Goal: Information Seeking & Learning: Learn about a topic

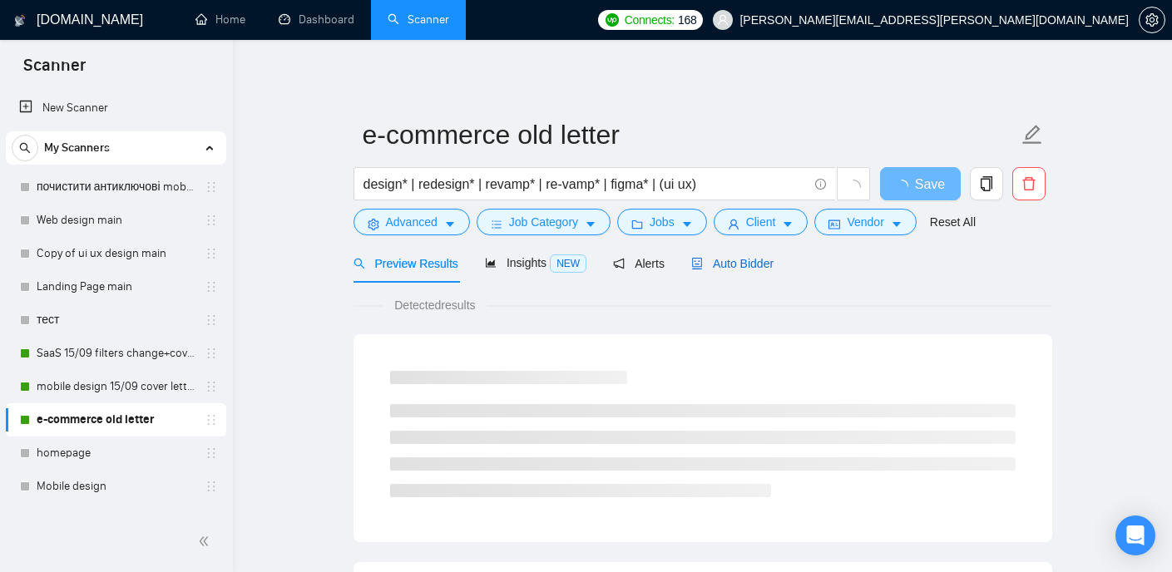
click at [746, 269] on span "Auto Bidder" at bounding box center [732, 263] width 82 height 13
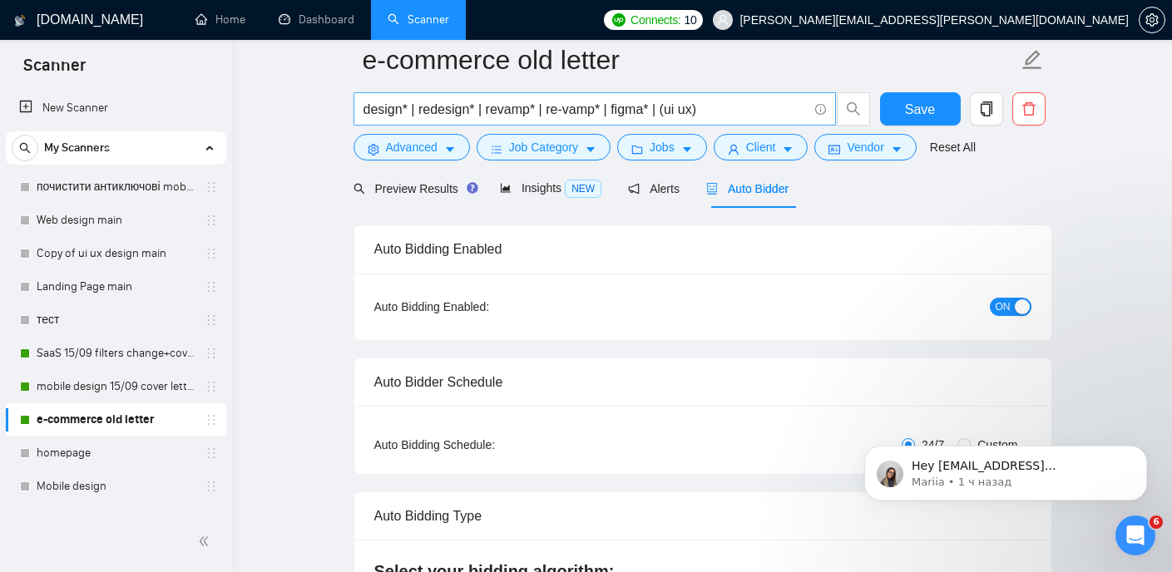
scroll to position [55, 0]
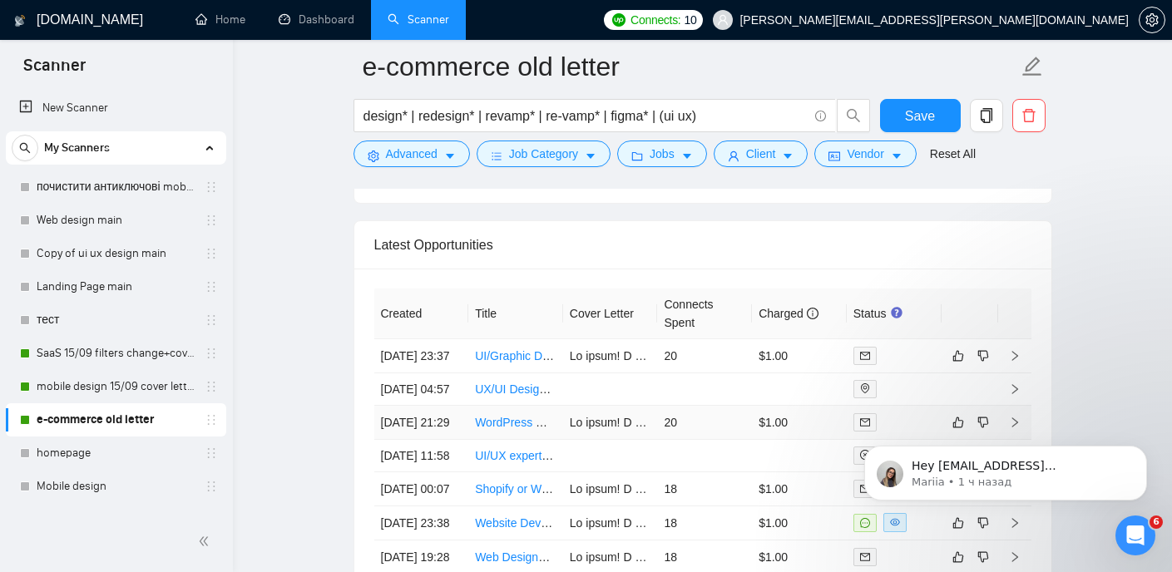
scroll to position [3992, 0]
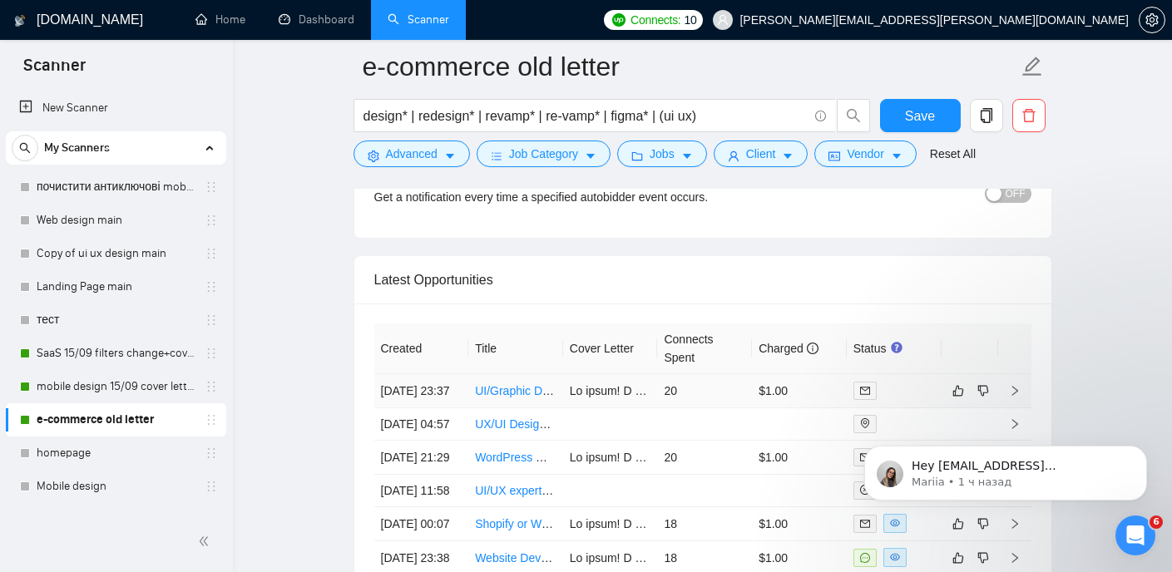
click at [508, 398] on link "UI/Graphic Design for Home Page and Schedule Service Online" at bounding box center [640, 390] width 330 height 13
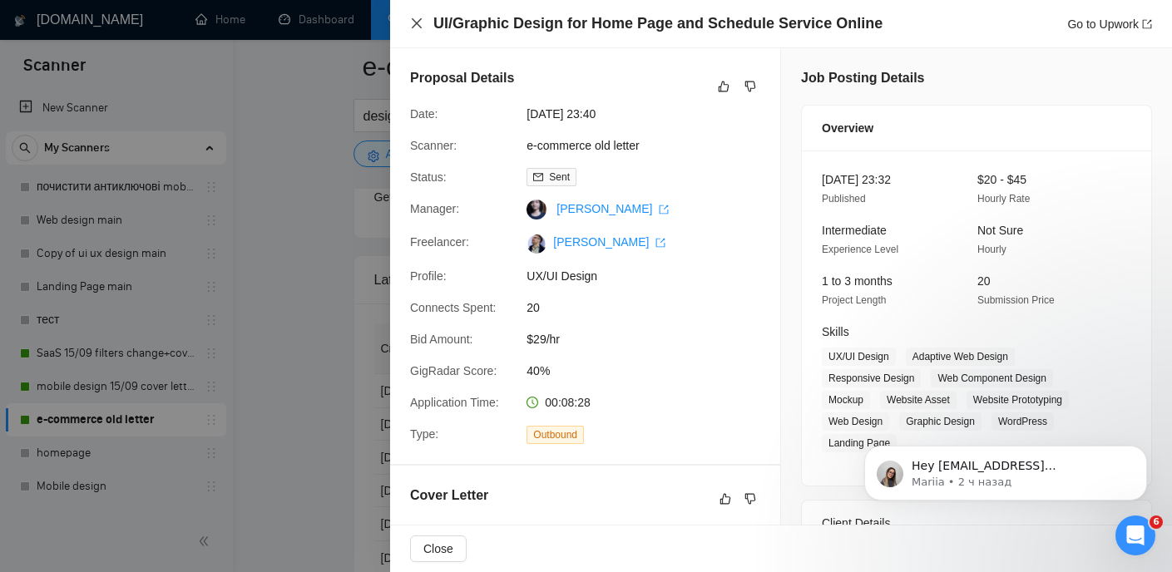
click at [418, 22] on icon "close" at bounding box center [417, 23] width 10 height 10
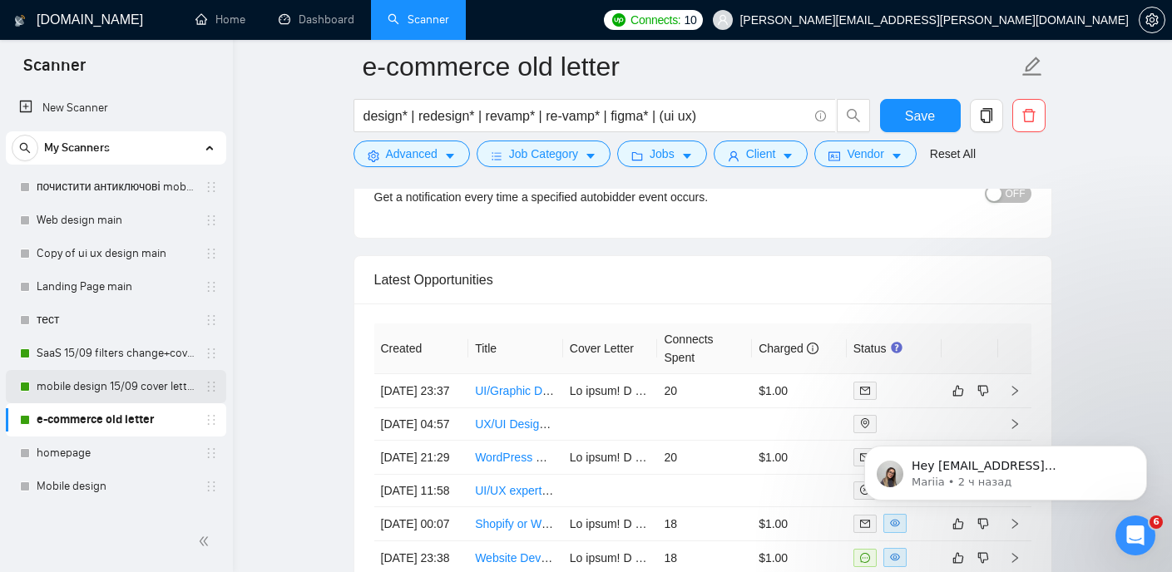
click at [114, 380] on link "mobile design 15/09 cover letter another first part" at bounding box center [116, 386] width 158 height 33
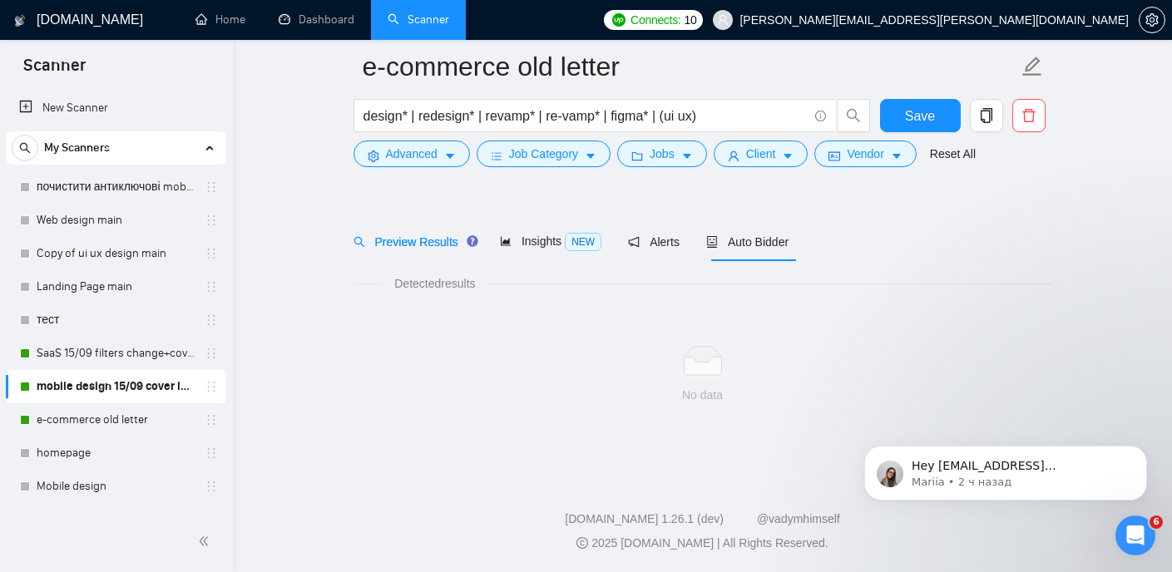
scroll to position [35, 0]
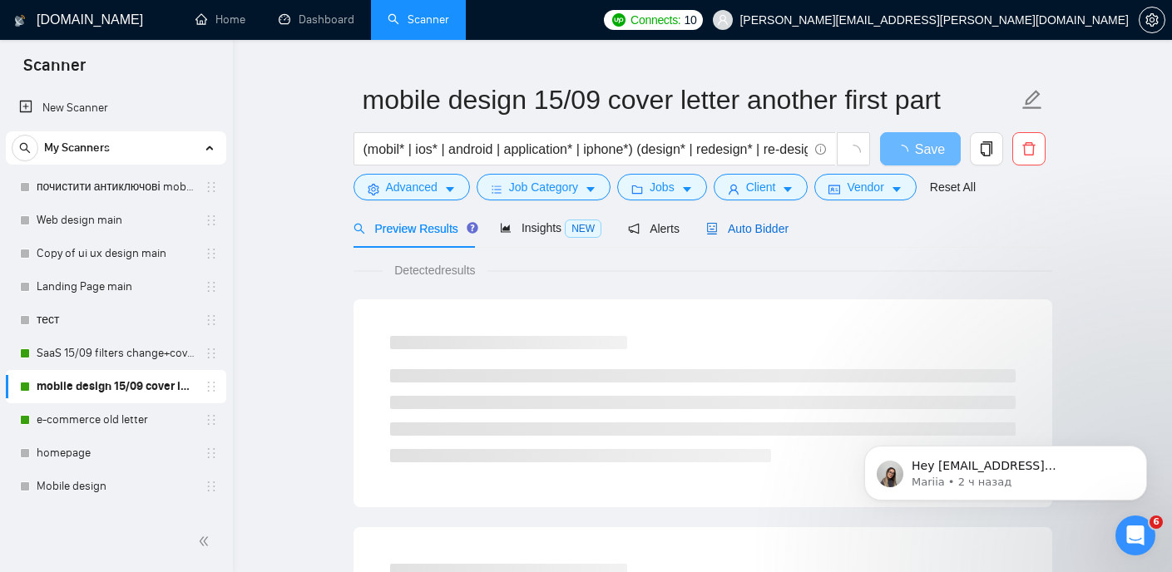
click at [755, 225] on span "Auto Bidder" at bounding box center [747, 228] width 82 height 13
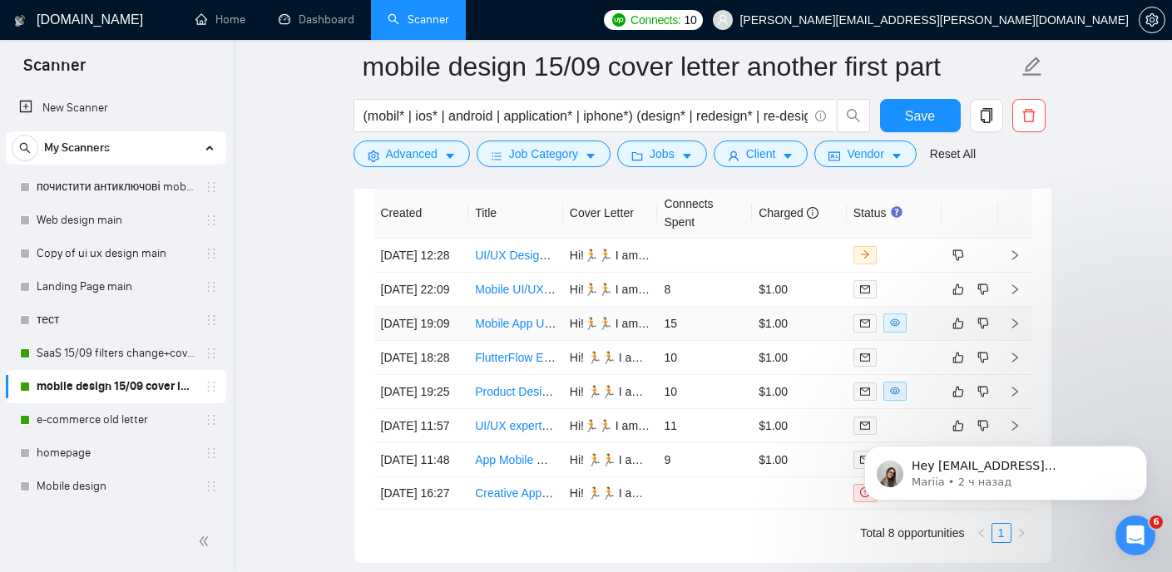
scroll to position [4131, 0]
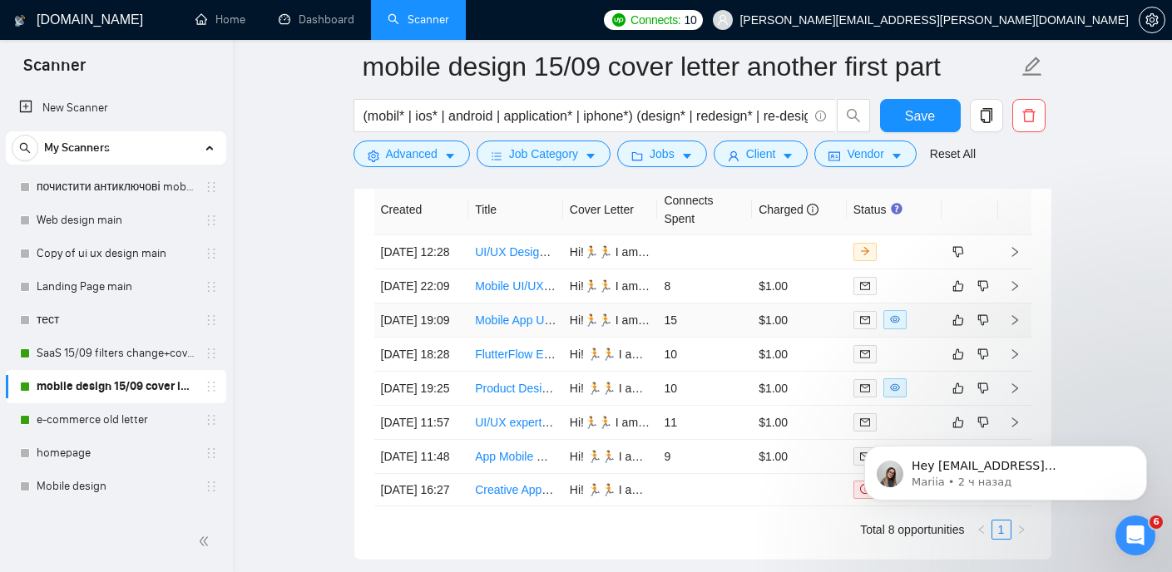
click at [516, 327] on link "Mobile App UX/UI Design in [GEOGRAPHIC_DATA]" at bounding box center [609, 320] width 268 height 13
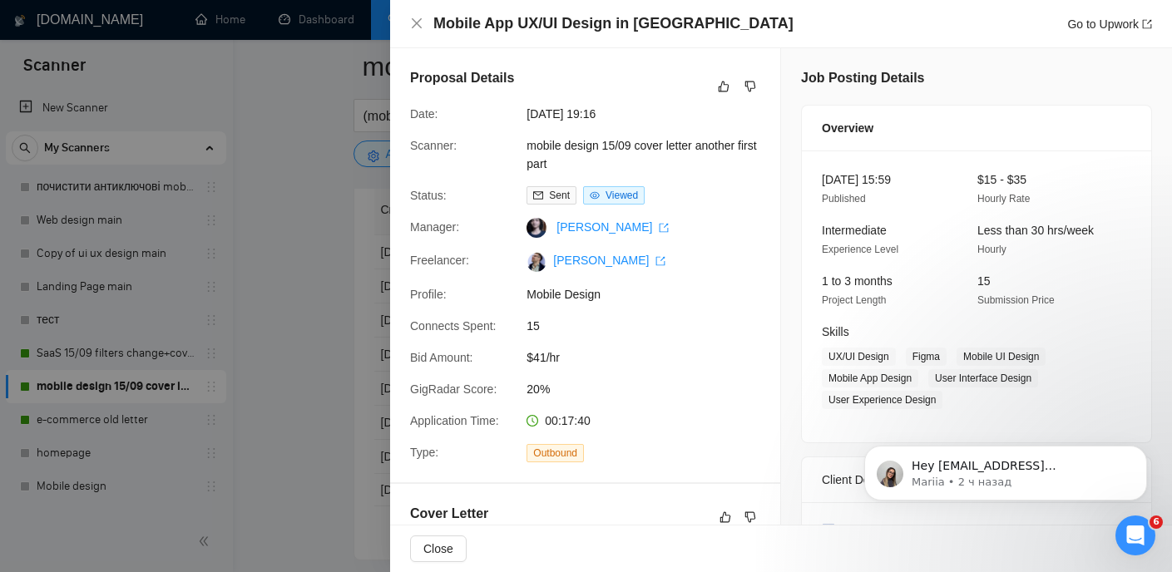
click at [345, 232] on div at bounding box center [586, 286] width 1172 height 572
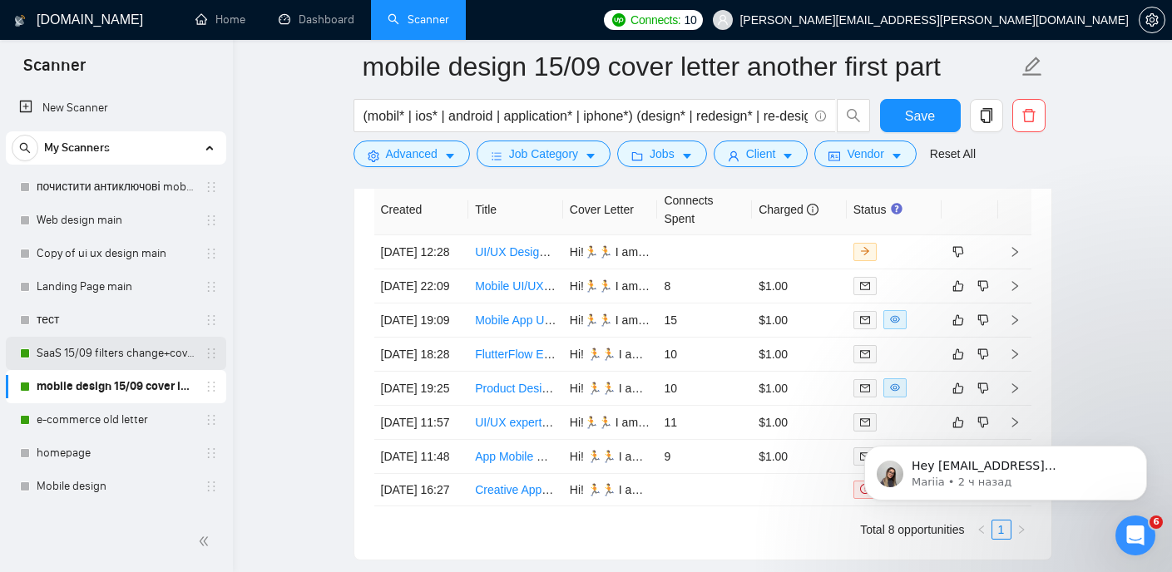
click at [102, 354] on link "SaaS 15/09 filters change+cover letter change" at bounding box center [116, 353] width 158 height 33
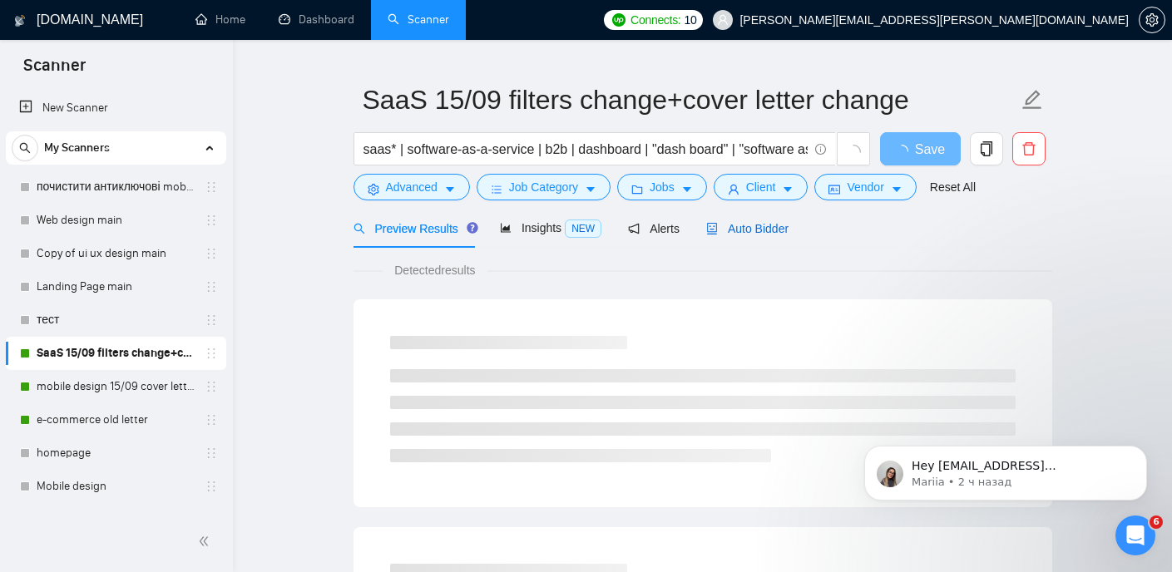
click at [745, 226] on span "Auto Bidder" at bounding box center [747, 228] width 82 height 13
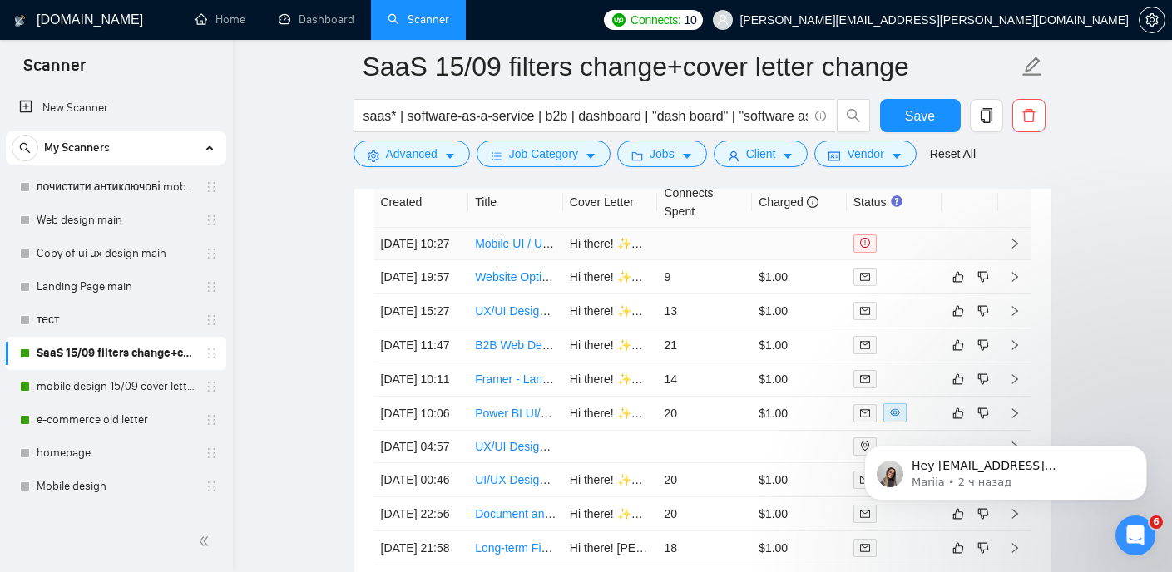
scroll to position [4153, 0]
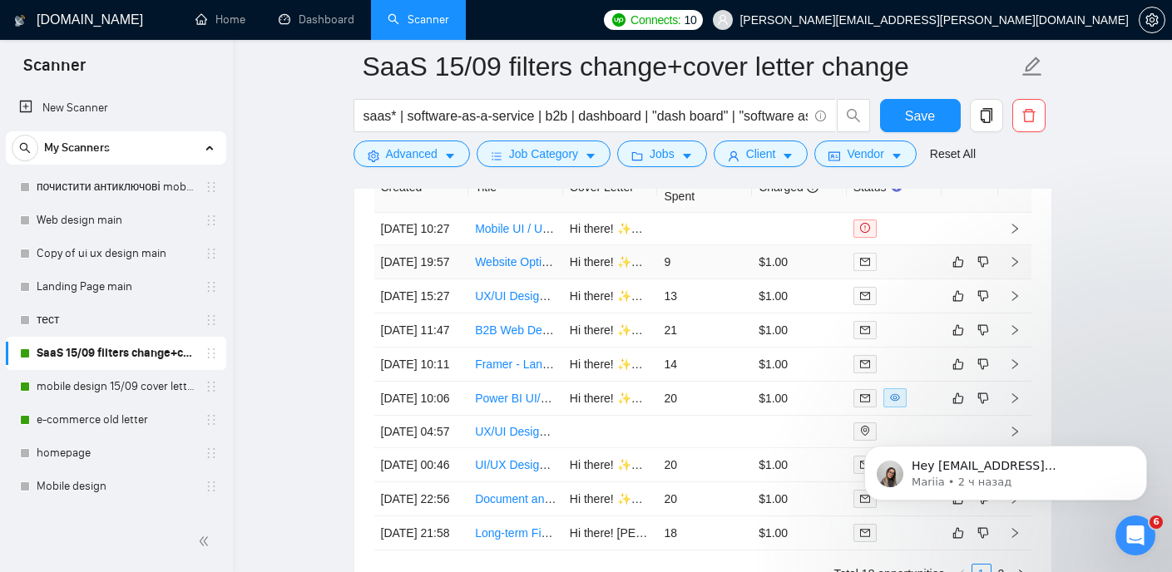
click at [496, 269] on link "Website Optimization for Framer - Mobile, Desktop, and Tablet" at bounding box center [635, 261] width 321 height 13
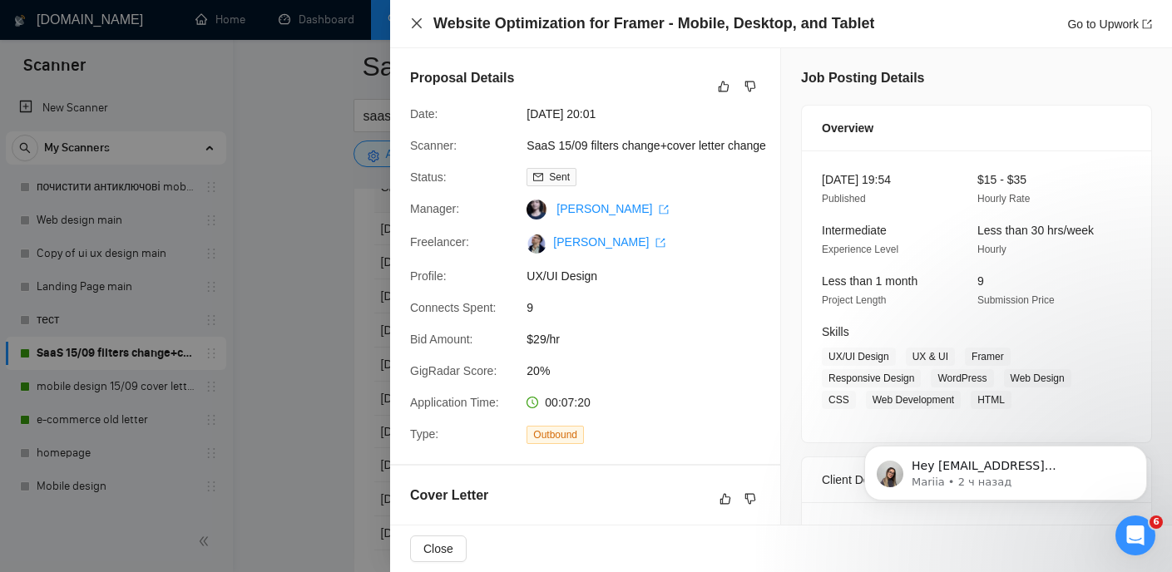
click at [419, 19] on icon "close" at bounding box center [417, 23] width 10 height 10
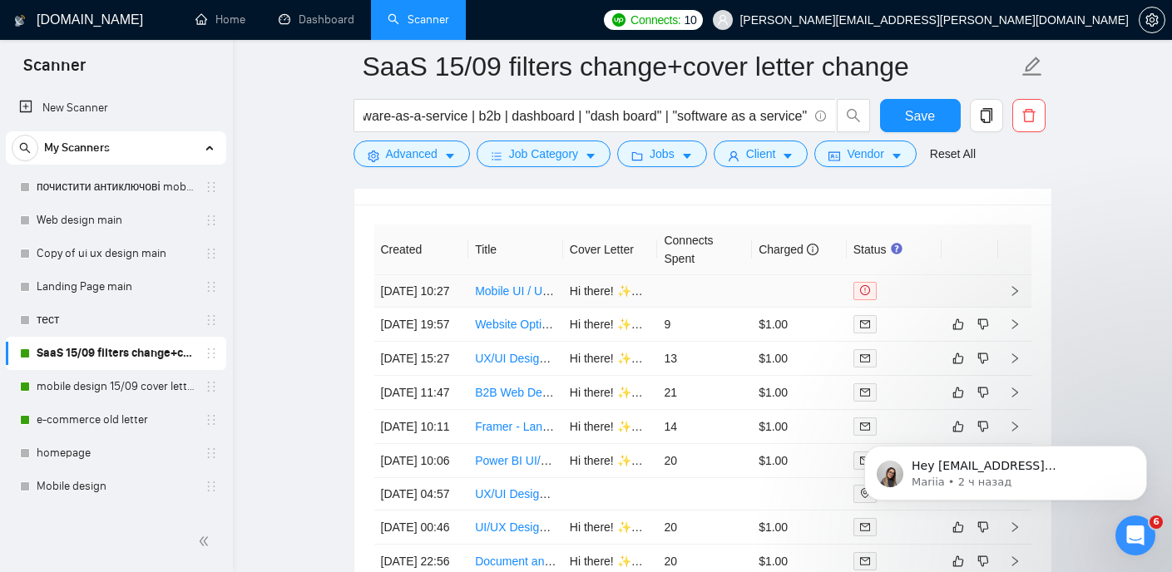
scroll to position [4098, 0]
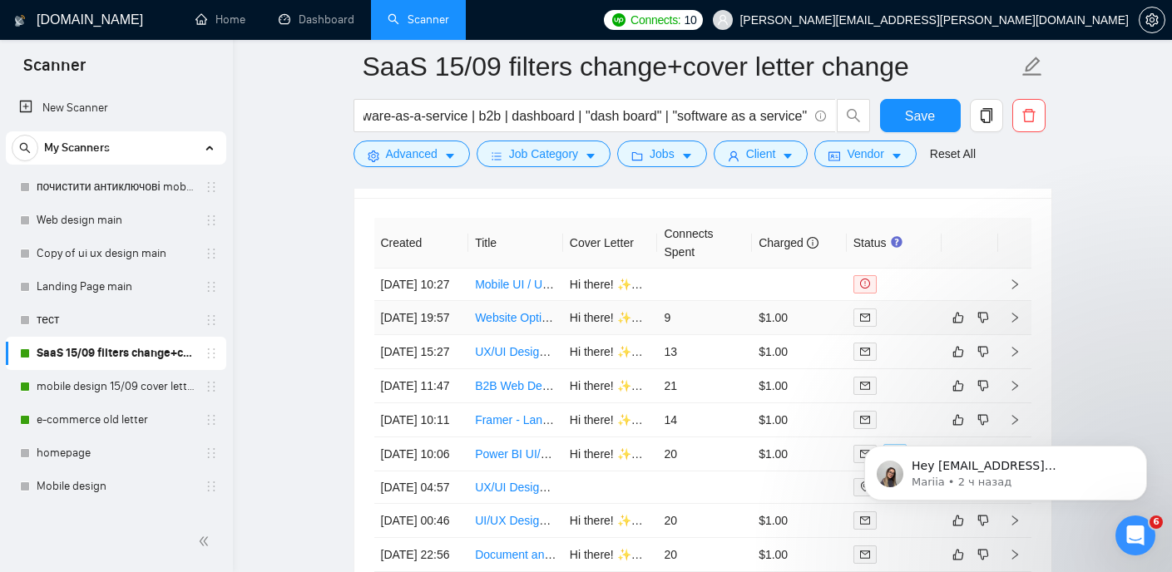
click at [513, 324] on link "Website Optimization for Framer - Mobile, Desktop, and Tablet" at bounding box center [635, 317] width 321 height 13
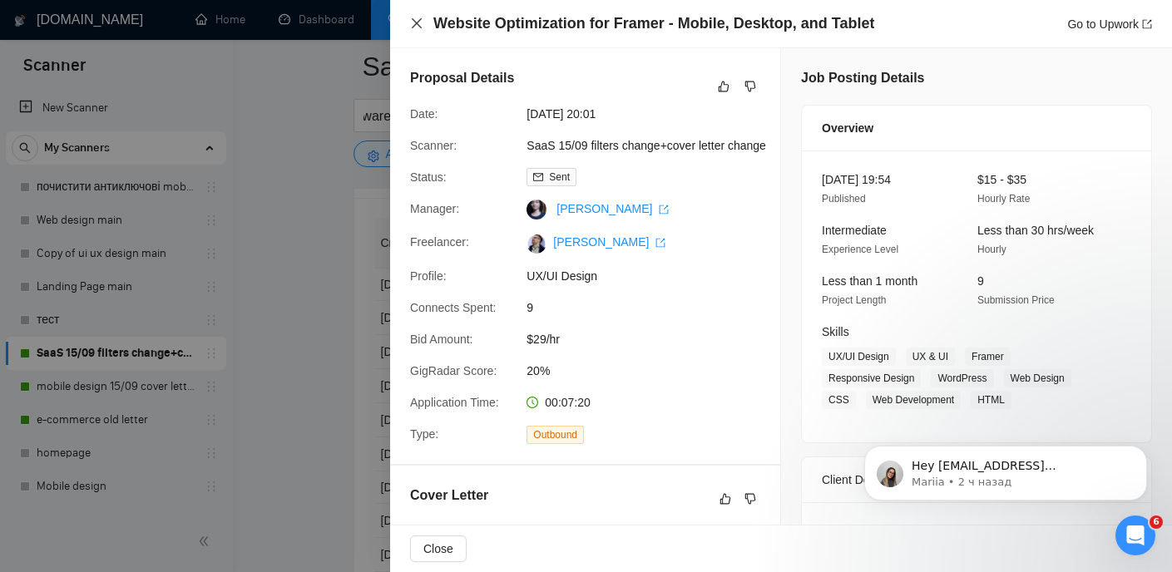
click at [413, 26] on icon "close" at bounding box center [417, 23] width 10 height 10
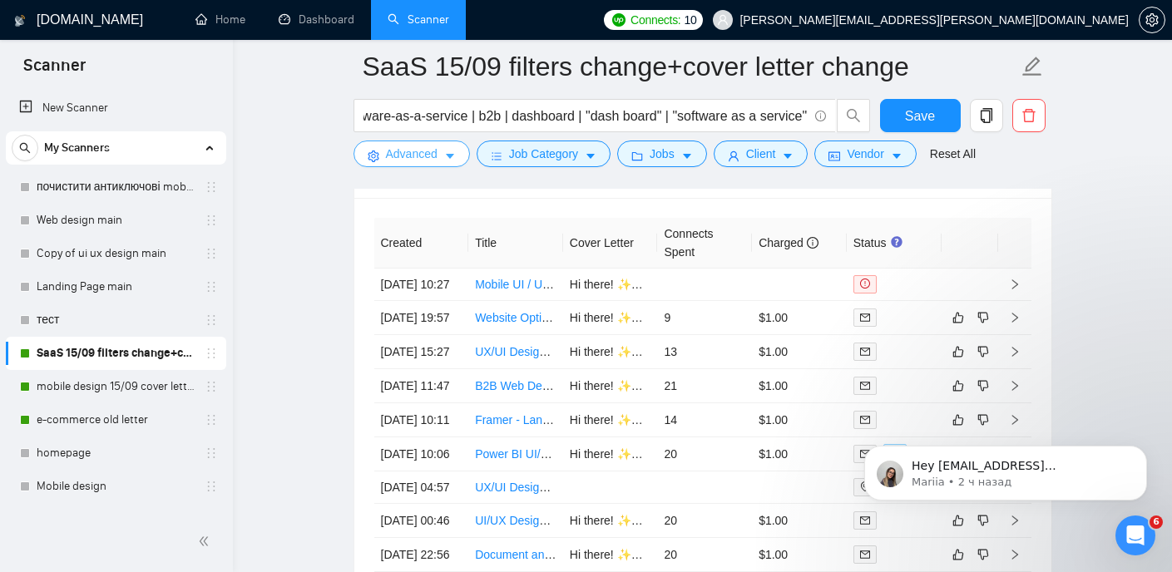
click at [460, 149] on button "Advanced" at bounding box center [412, 154] width 116 height 27
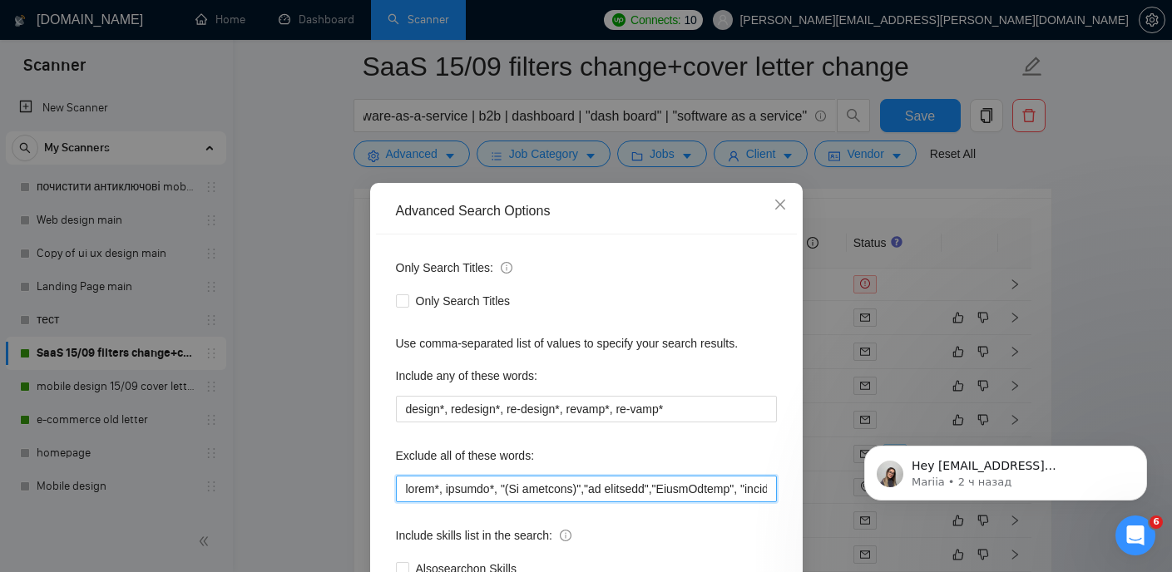
click at [587, 492] on input "text" at bounding box center [586, 489] width 381 height 27
click at [659, 492] on input "text" at bounding box center [586, 489] width 381 height 27
paste input "developer to optimize"
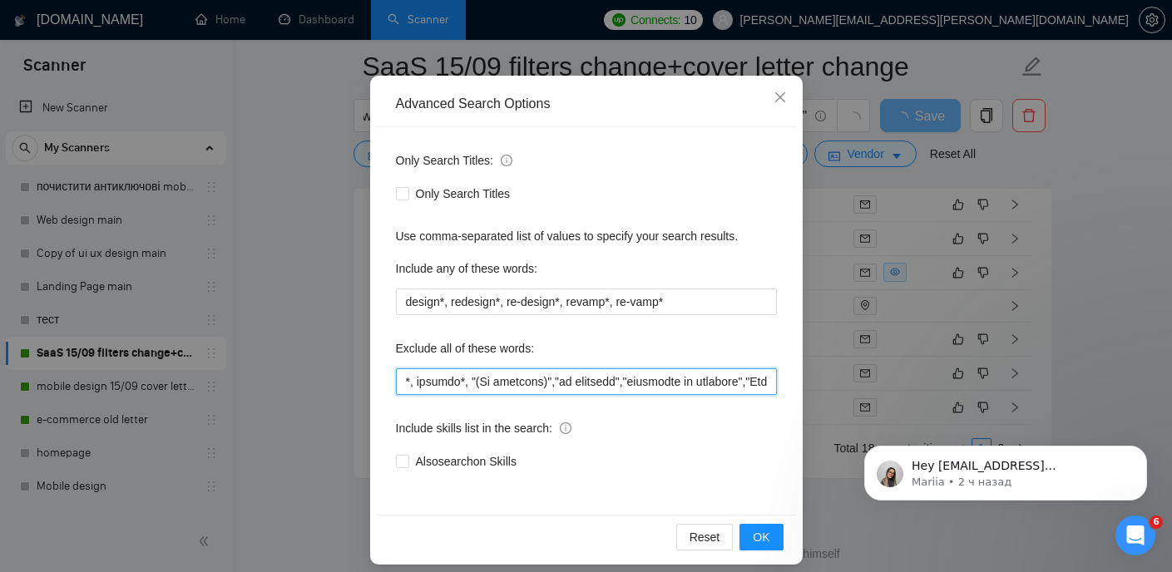
scroll to position [120, 0]
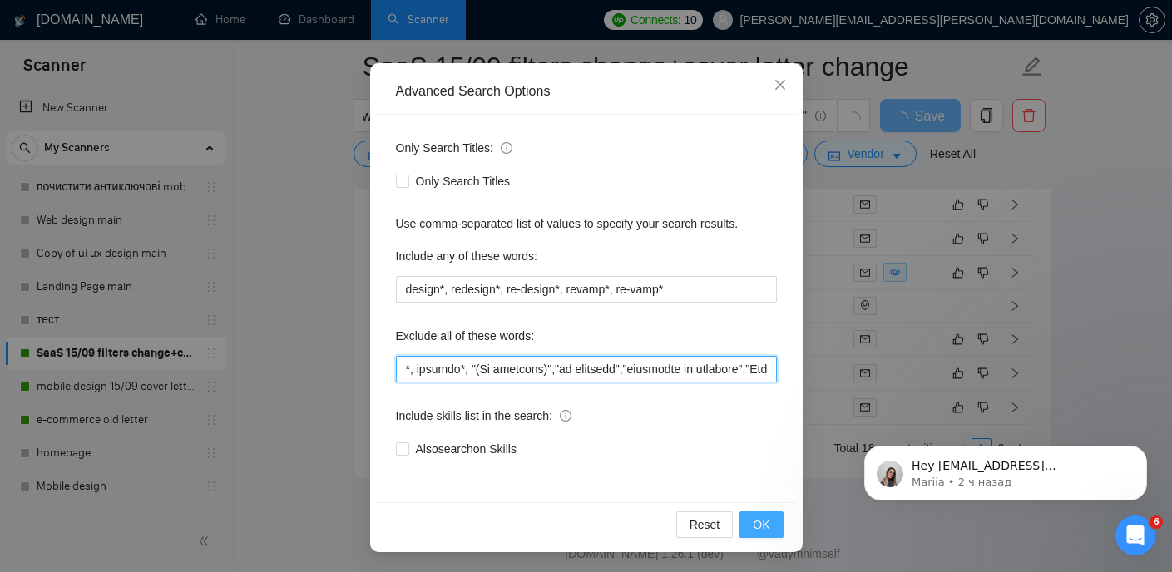
type input "softr*, webflow*, "(No agencies)","no agencies","developer to optimize","LearnW…"
click at [770, 528] on span "OK" at bounding box center [761, 525] width 17 height 18
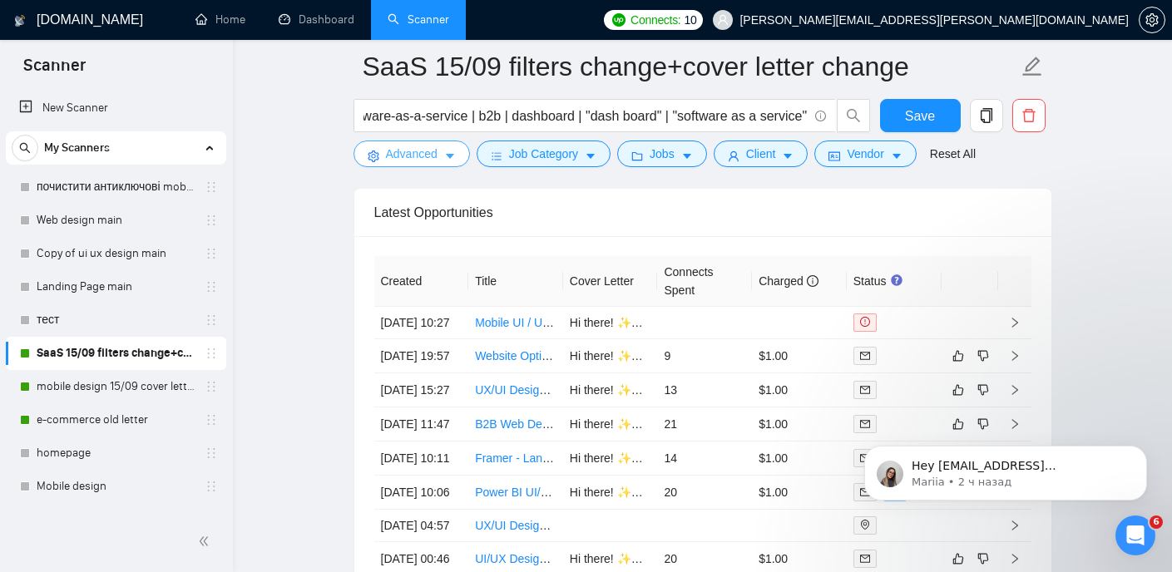
scroll to position [4024, 0]
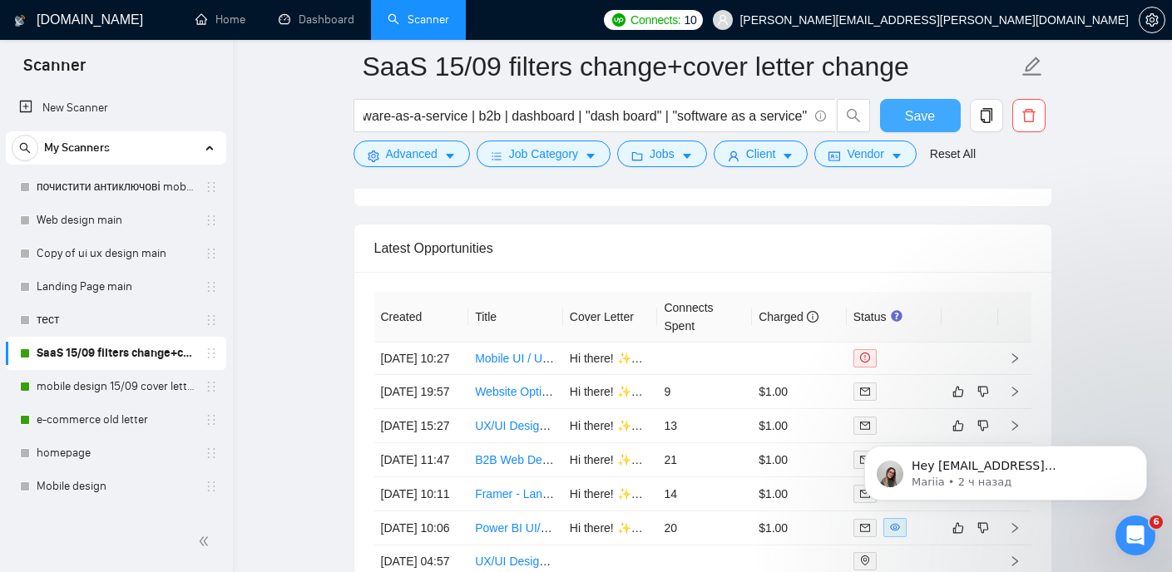
click at [926, 115] on span "Save" at bounding box center [920, 116] width 30 height 21
click at [418, 125] on input "saas* | software-as-a-service | b2b | dashboard | "dash board" | "software as a…" at bounding box center [586, 116] width 444 height 21
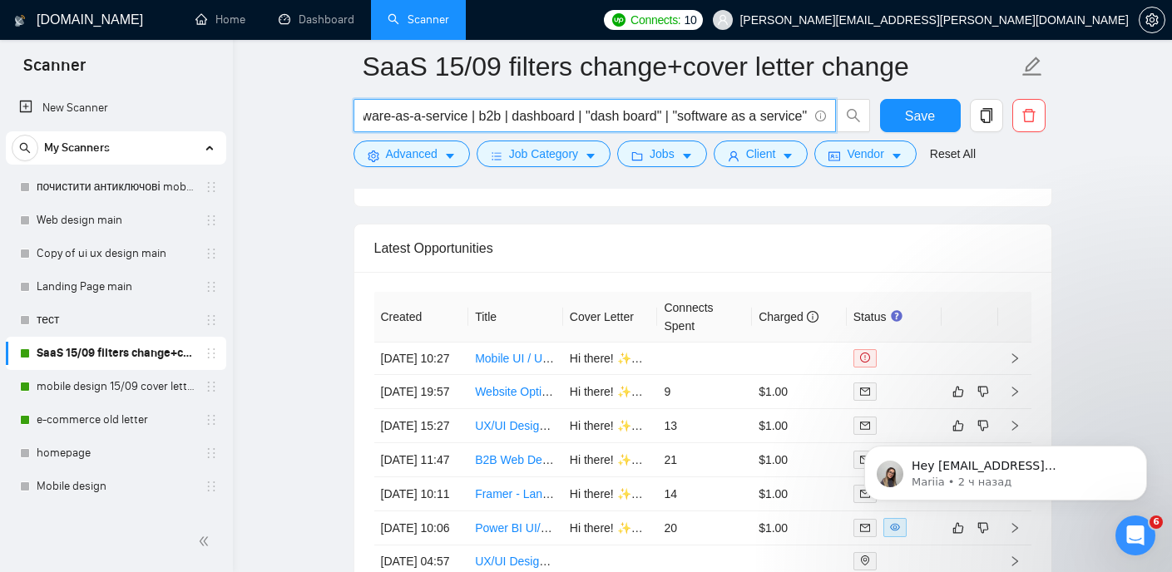
click at [454, 111] on input "saas* | software-as-a-service | b2b | dashboard | "dash board" | "software as a…" at bounding box center [586, 116] width 444 height 21
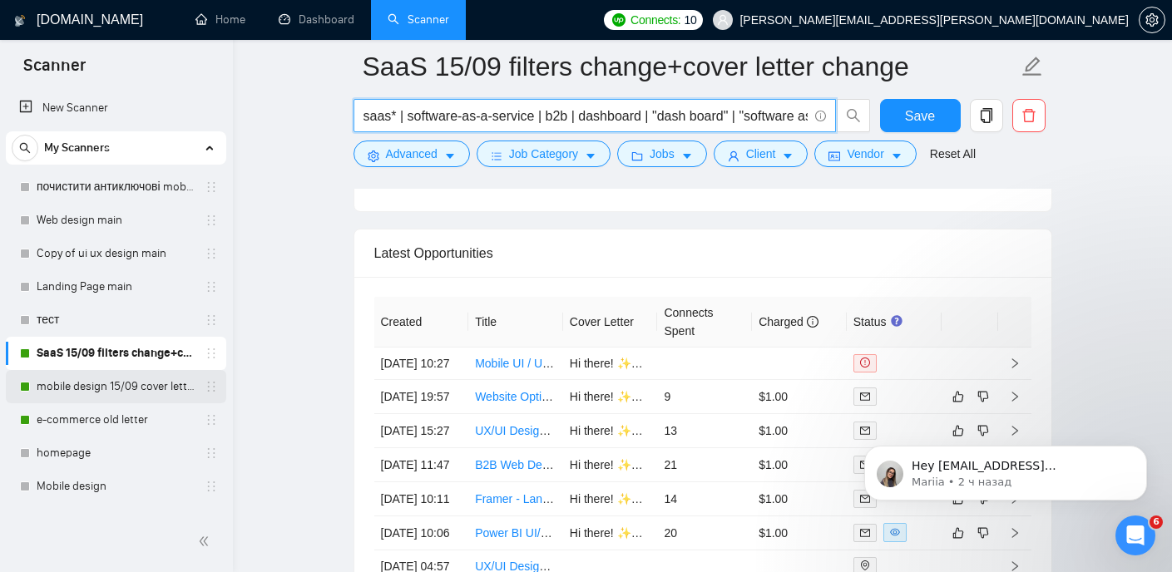
scroll to position [4015, 0]
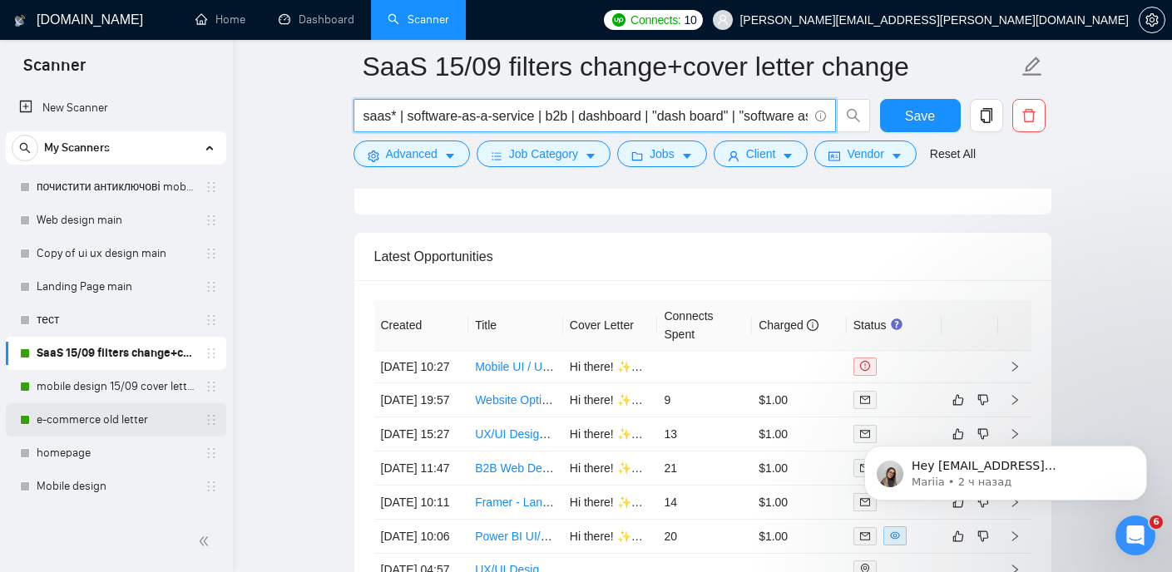
click at [100, 423] on link "e-commerce old letter" at bounding box center [116, 420] width 158 height 33
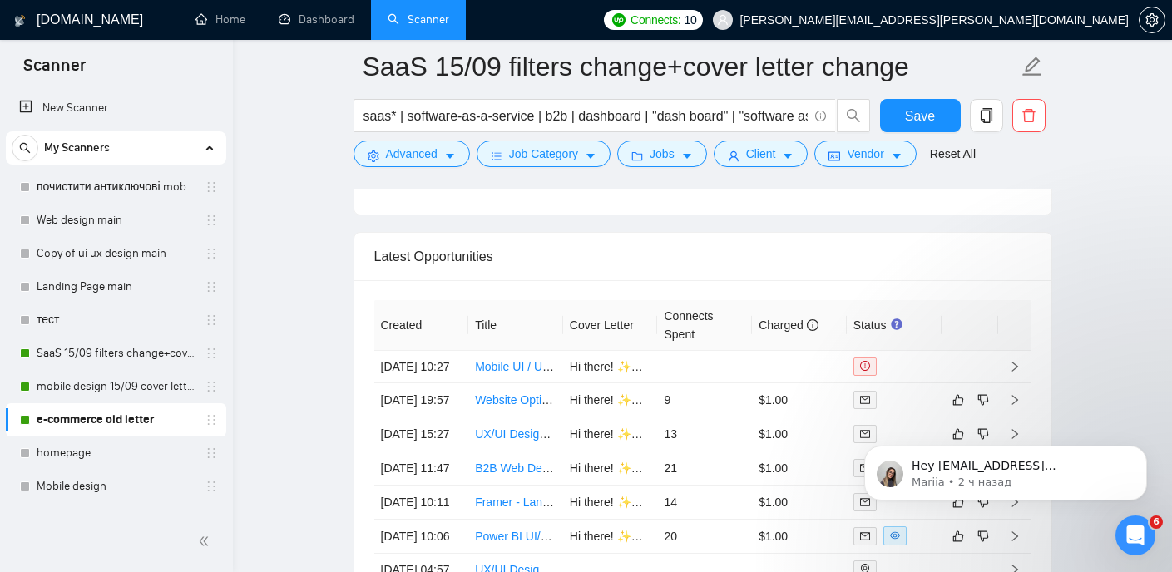
scroll to position [35, 0]
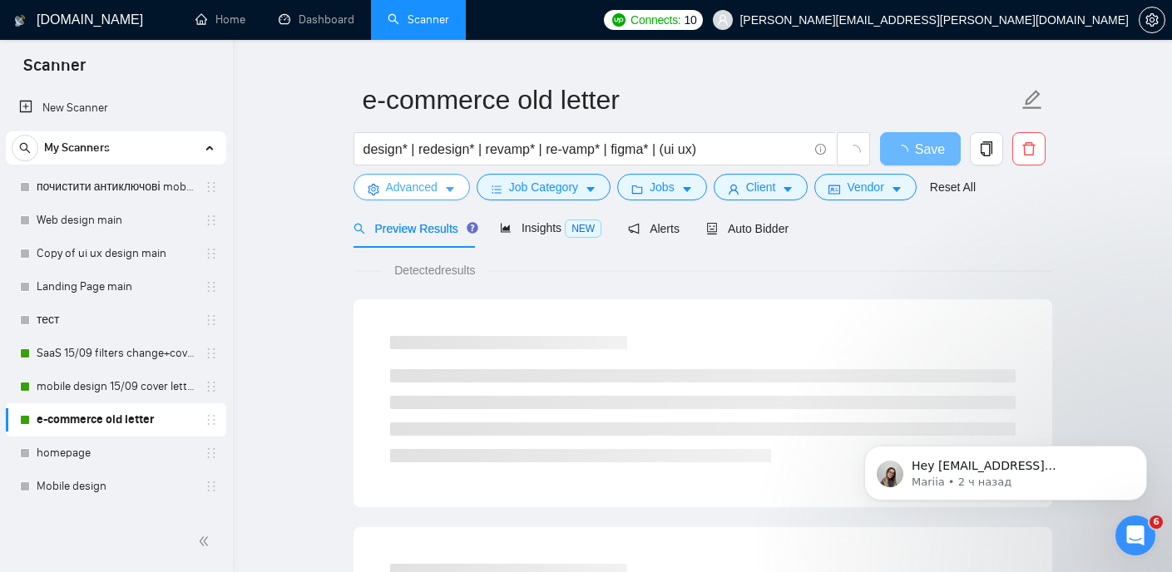
click at [441, 186] on button "Advanced" at bounding box center [412, 187] width 116 height 27
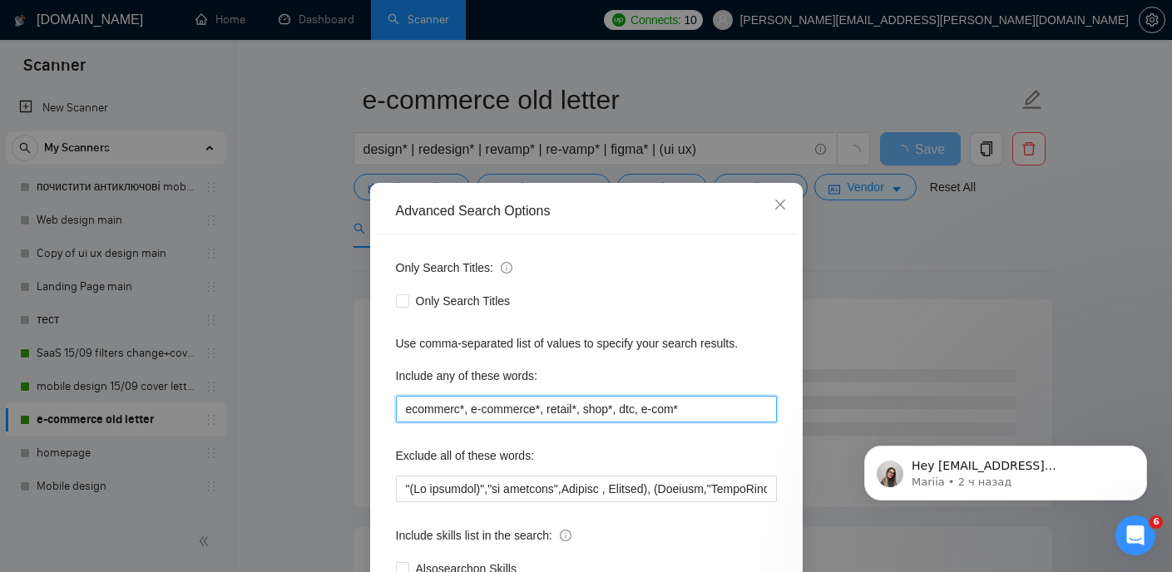
click at [697, 408] on input "ecommerc*, e-commerce*, retail*, shop*, dtc, e-com*" at bounding box center [586, 409] width 381 height 27
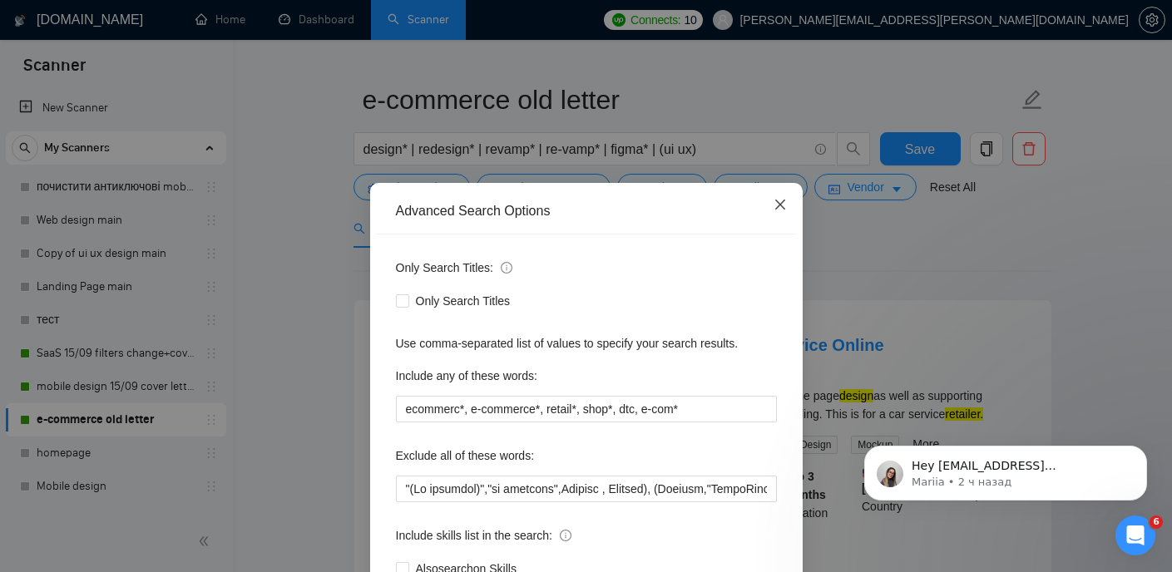
click at [784, 206] on icon "close" at bounding box center [780, 204] width 13 height 13
